Goal: Use online tool/utility: Utilize a website feature to perform a specific function

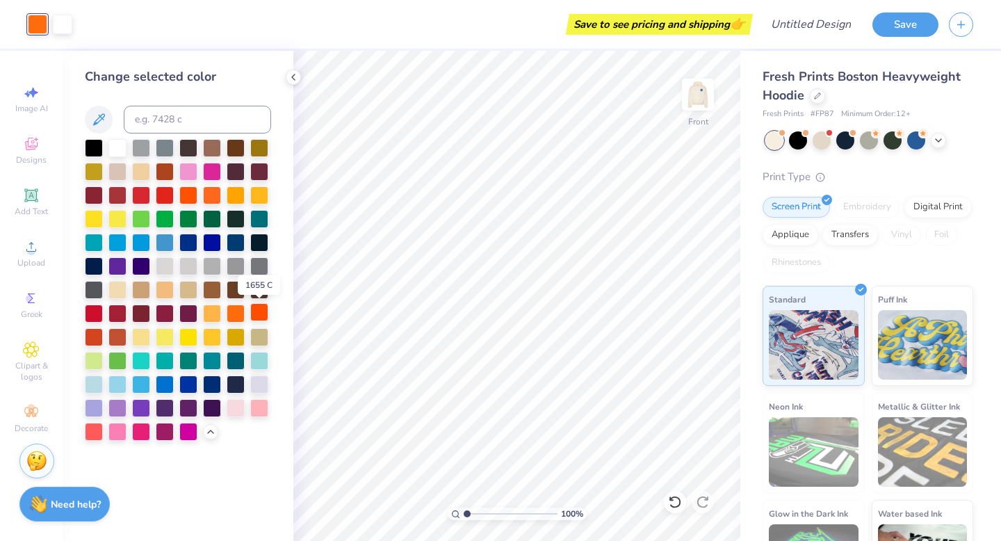
click at [253, 314] on div at bounding box center [259, 312] width 18 height 18
click at [213, 192] on div at bounding box center [212, 194] width 18 height 18
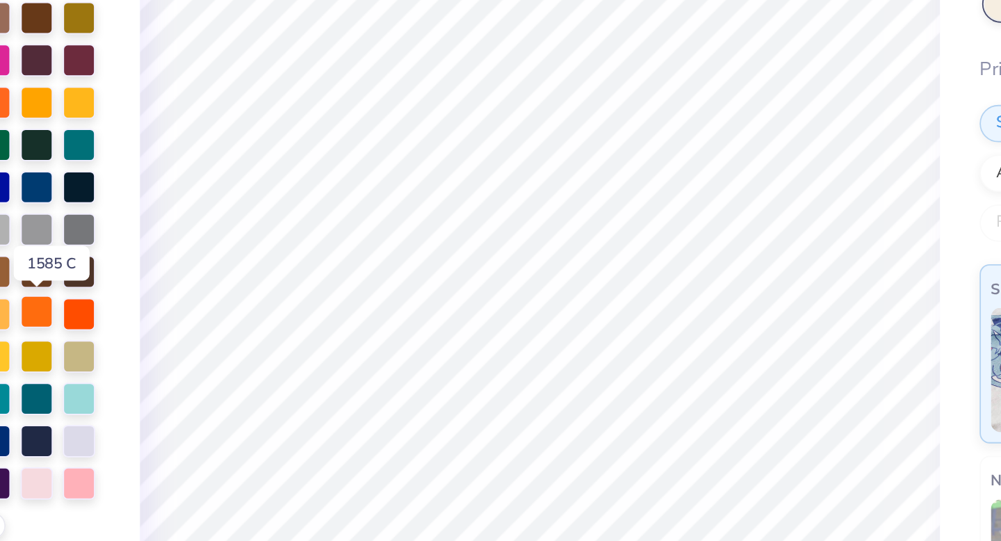
click at [239, 313] on div at bounding box center [236, 312] width 18 height 18
click at [215, 196] on div at bounding box center [212, 194] width 18 height 18
click at [236, 311] on div at bounding box center [236, 312] width 18 height 18
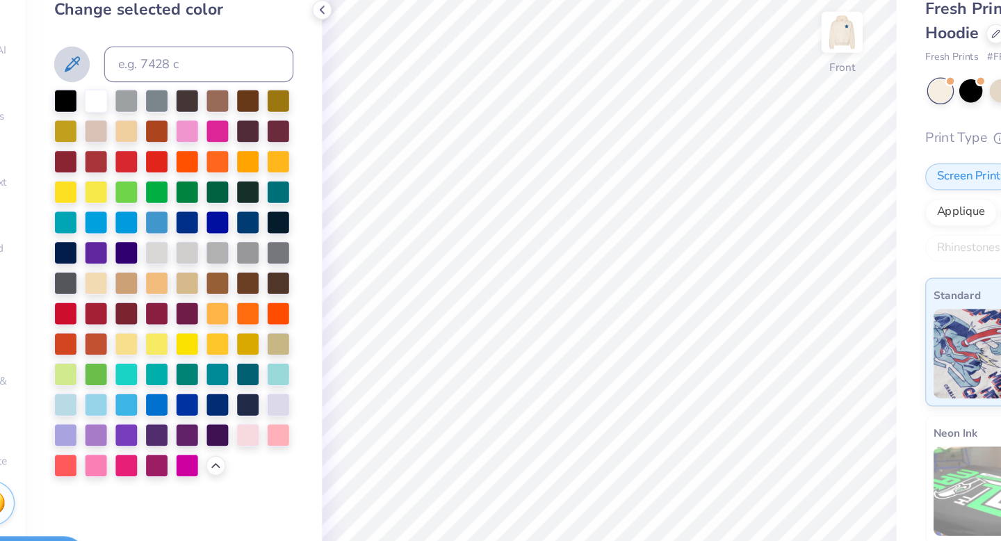
click at [99, 116] on icon at bounding box center [99, 119] width 12 height 12
click at [97, 120] on icon at bounding box center [98, 119] width 17 height 17
click at [104, 120] on icon at bounding box center [98, 119] width 17 height 17
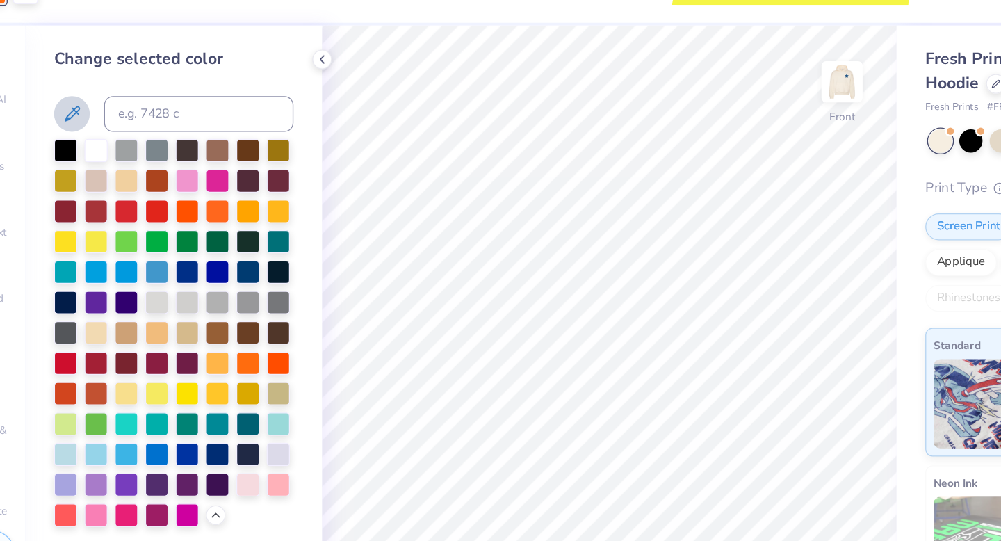
click at [97, 115] on icon at bounding box center [98, 119] width 17 height 17
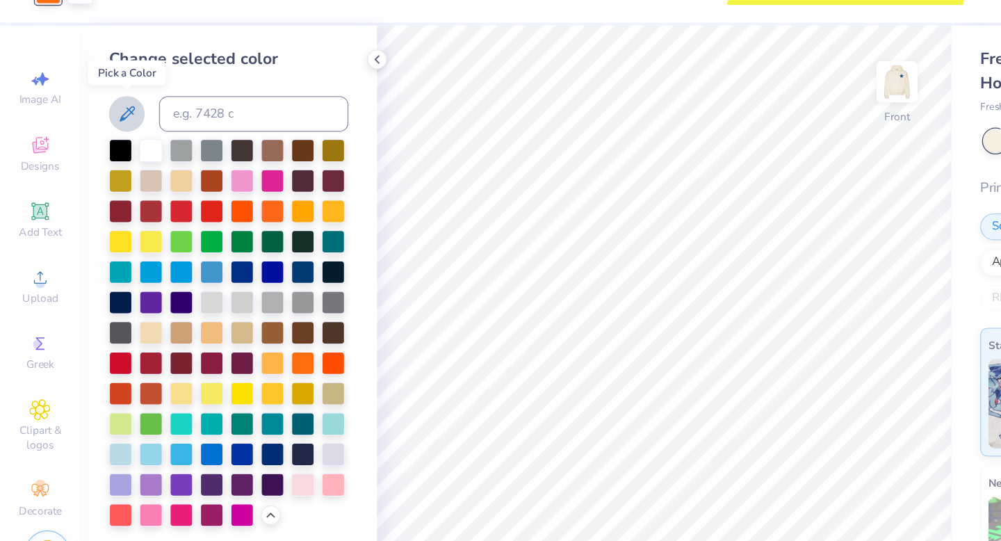
click at [105, 116] on icon at bounding box center [98, 119] width 17 height 17
click at [216, 196] on div at bounding box center [212, 194] width 18 height 18
click at [105, 122] on icon at bounding box center [98, 119] width 17 height 17
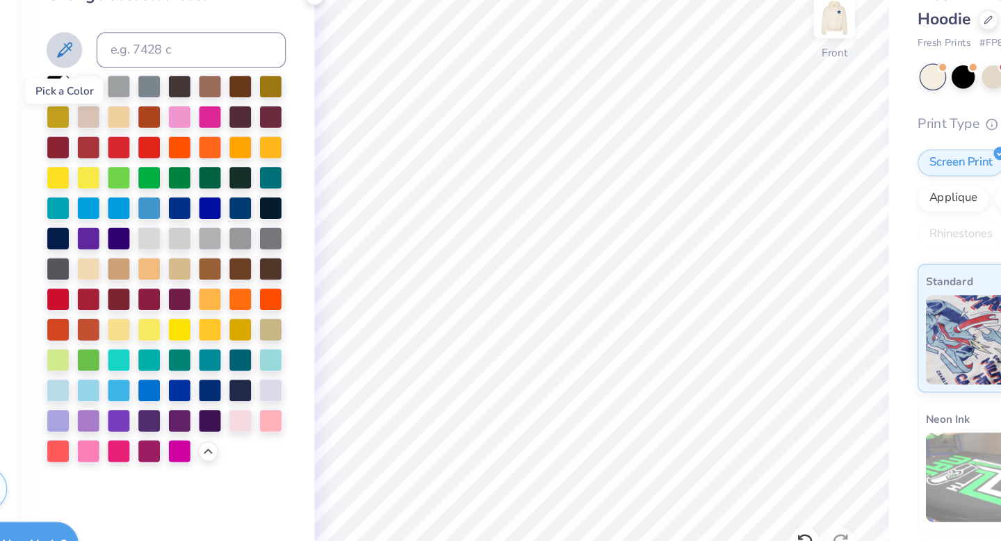
click at [95, 119] on icon at bounding box center [98, 119] width 17 height 17
click at [92, 117] on icon at bounding box center [98, 119] width 17 height 17
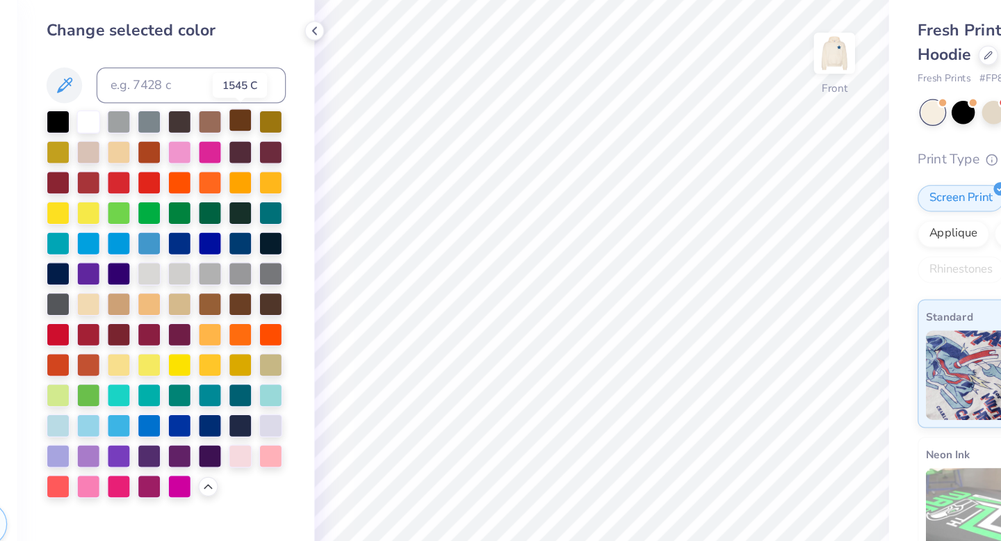
click at [232, 149] on div at bounding box center [236, 147] width 18 height 18
click at [235, 289] on div at bounding box center [236, 289] width 18 height 18
click at [216, 293] on div at bounding box center [212, 289] width 18 height 18
click at [236, 289] on div at bounding box center [236, 289] width 18 height 18
click at [211, 193] on div at bounding box center [212, 194] width 18 height 18
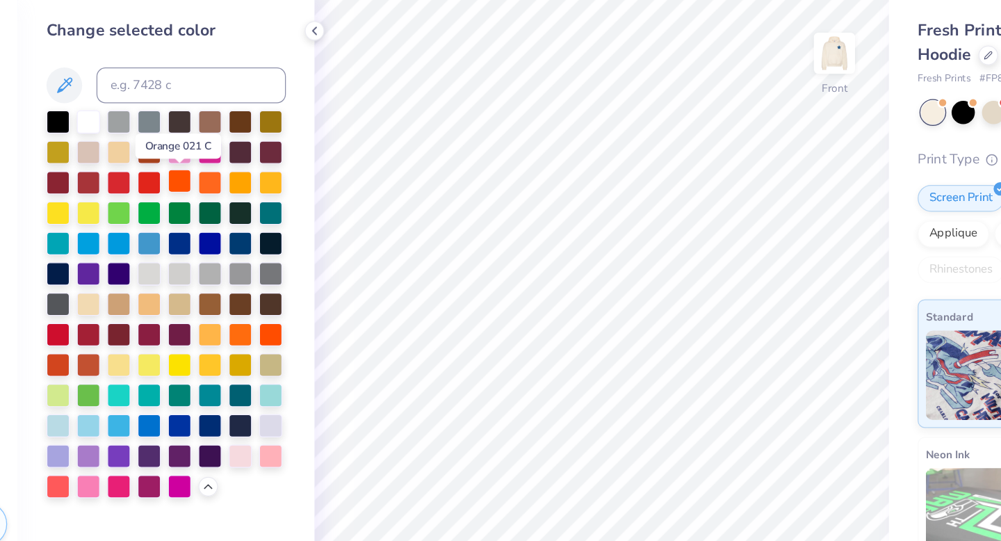
click at [183, 199] on div at bounding box center [188, 194] width 18 height 18
click at [229, 193] on div at bounding box center [236, 194] width 18 height 18
click at [241, 314] on div at bounding box center [236, 312] width 18 height 18
click at [260, 312] on div at bounding box center [259, 312] width 18 height 18
click at [96, 339] on div at bounding box center [94, 336] width 18 height 18
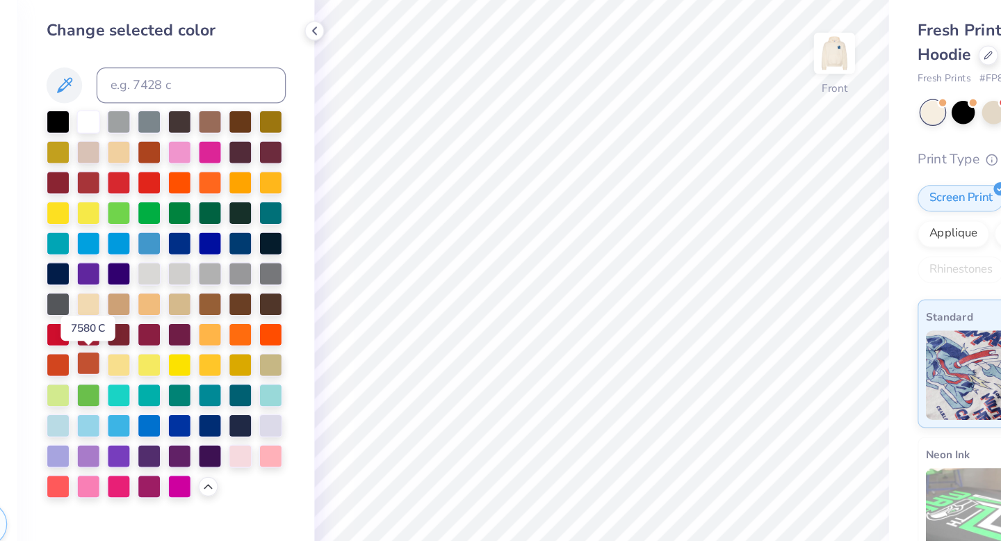
click at [111, 337] on div at bounding box center [117, 336] width 18 height 18
click at [164, 172] on div at bounding box center [165, 170] width 18 height 18
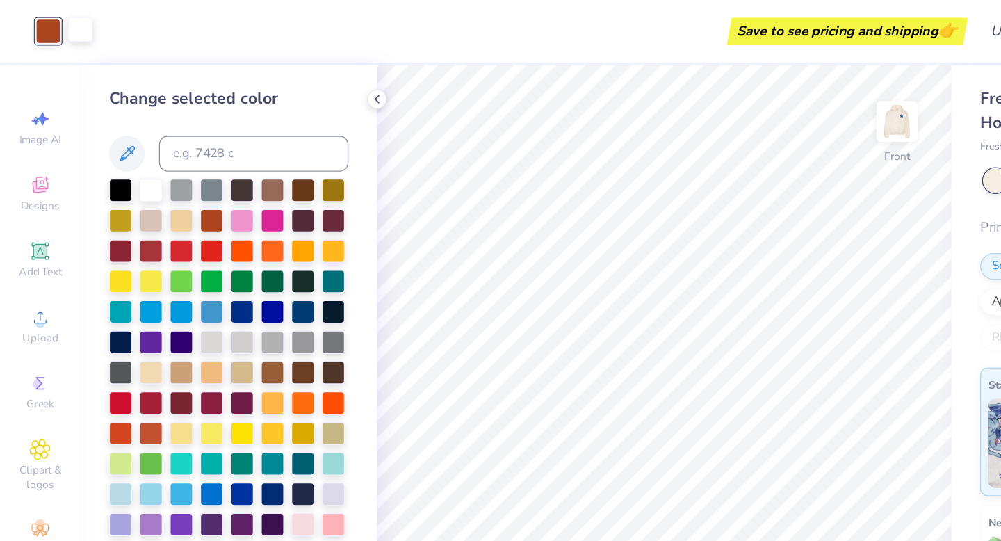
click at [65, 24] on div at bounding box center [62, 22] width 19 height 19
click at [115, 154] on div at bounding box center [117, 147] width 18 height 18
click at [119, 148] on div at bounding box center [117, 147] width 18 height 18
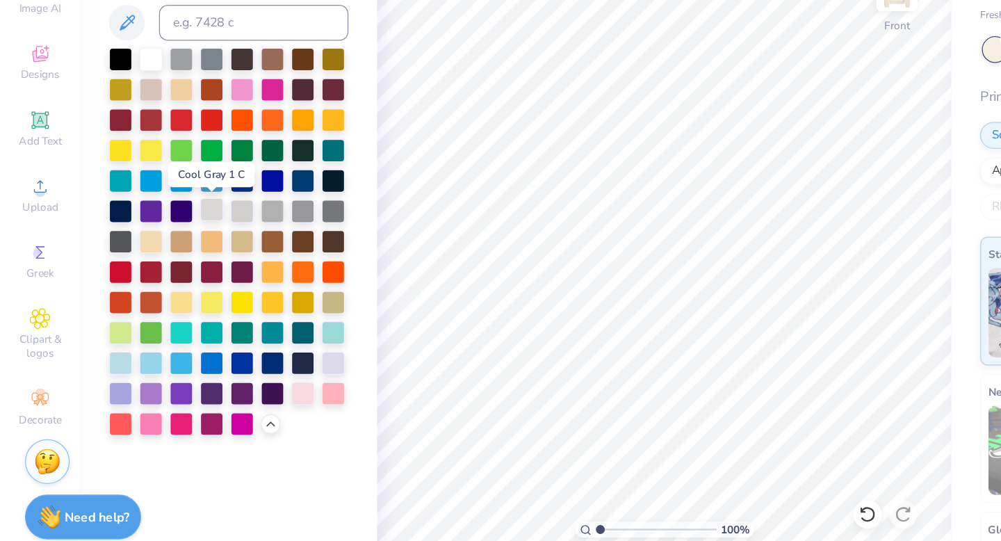
click at [168, 267] on div at bounding box center [165, 265] width 18 height 18
click at [167, 264] on div at bounding box center [165, 265] width 18 height 18
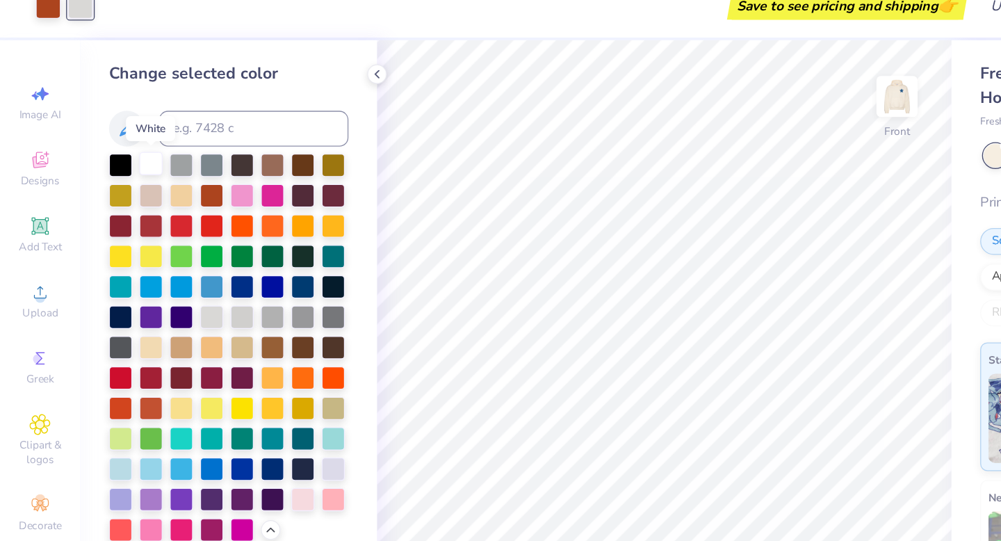
click at [122, 153] on div at bounding box center [117, 147] width 18 height 18
click at [118, 149] on div at bounding box center [117, 147] width 18 height 18
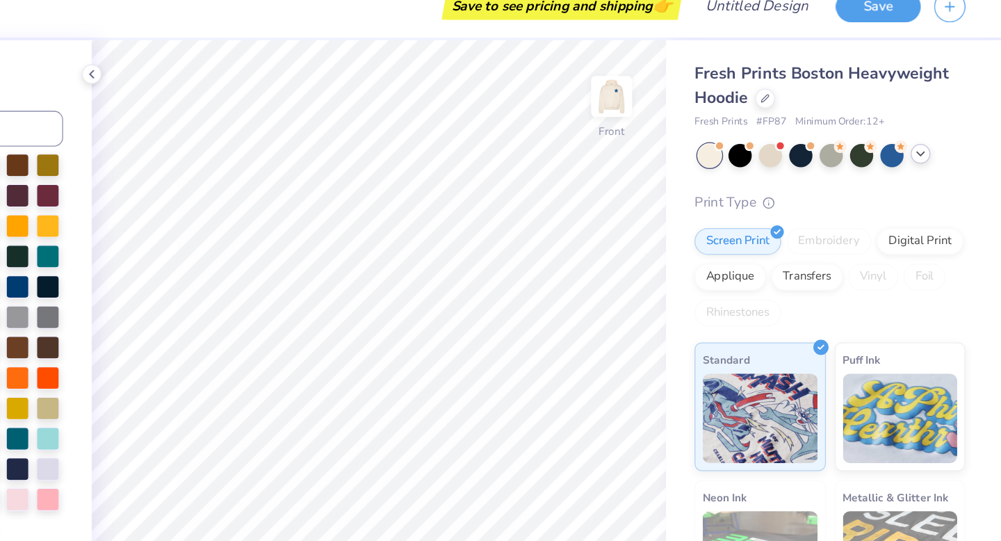
click at [937, 139] on icon at bounding box center [938, 138] width 11 height 11
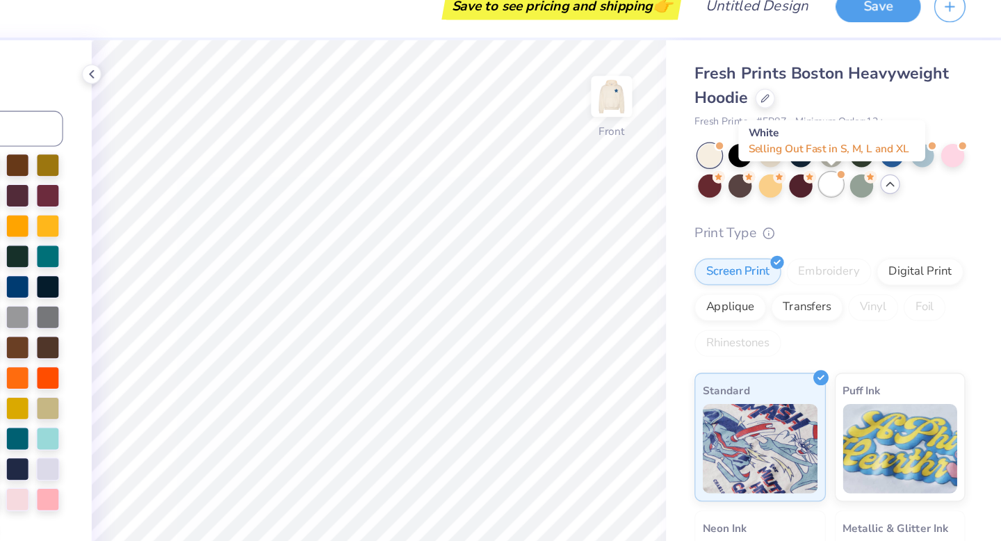
click at [873, 163] on div at bounding box center [869, 163] width 18 height 18
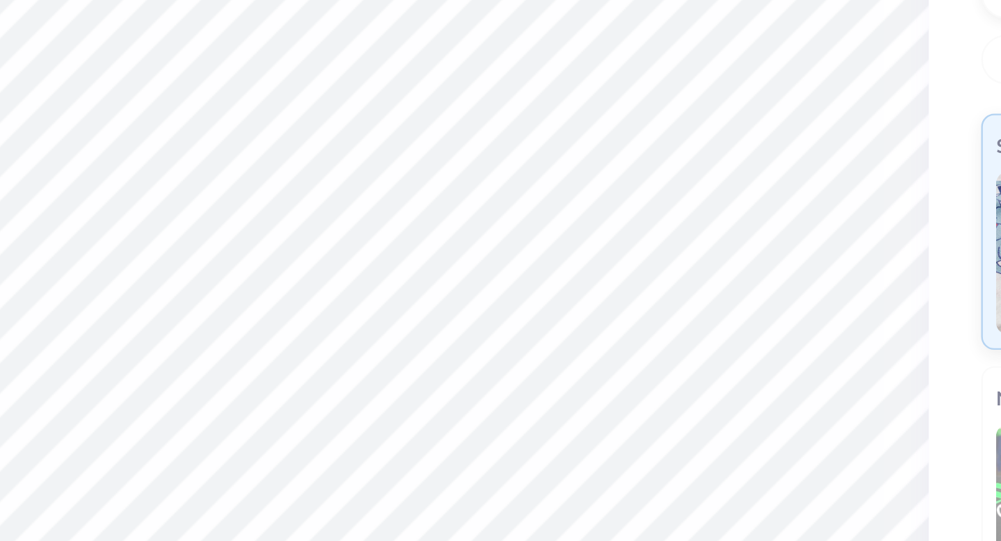
type textarea "x"
